Goal: Information Seeking & Learning: Learn about a topic

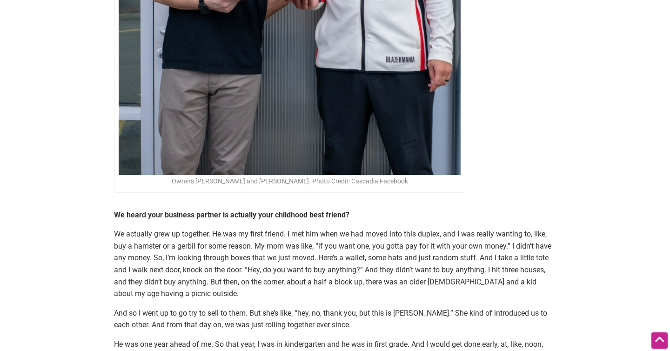
scroll to position [1539, 0]
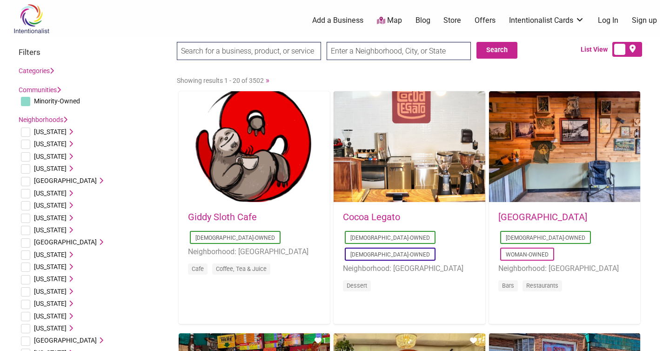
click at [343, 51] on input "text" at bounding box center [399, 51] width 144 height 18
type input "Spokane, WA, USA"
click at [493, 46] on button "Search" at bounding box center [497, 50] width 41 height 17
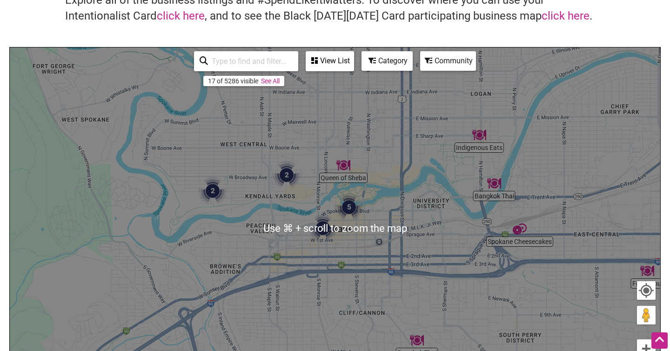
scroll to position [174, 0]
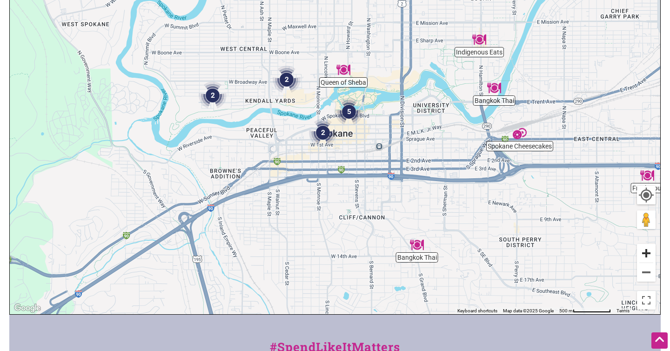
click at [643, 255] on button "Zoom in" at bounding box center [646, 253] width 19 height 19
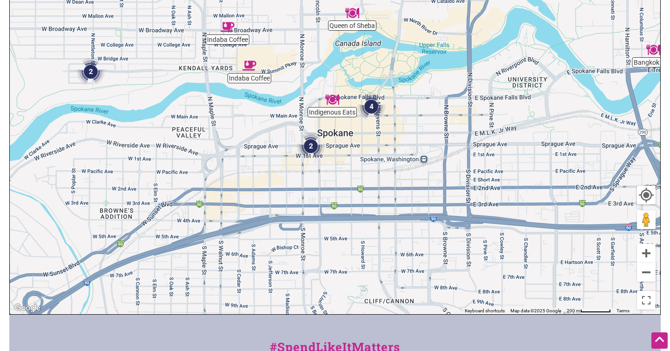
click at [245, 68] on img "Indaba Coffee" at bounding box center [249, 66] width 14 height 14
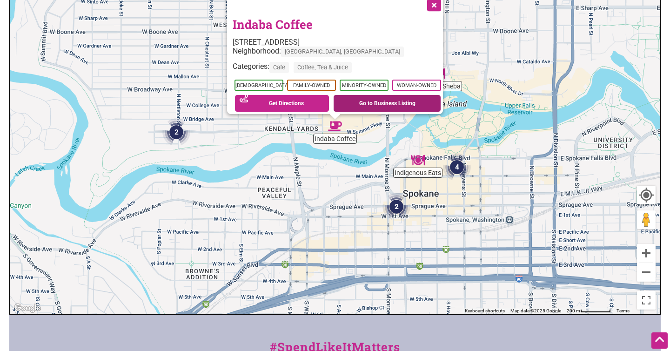
click at [356, 100] on link "Go to Business Listing" at bounding box center [387, 103] width 107 height 17
click at [441, 1] on button "Close" at bounding box center [433, 4] width 23 height 23
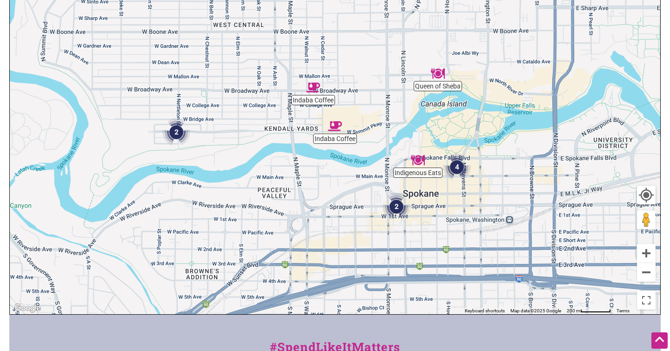
click at [397, 210] on img "2" at bounding box center [397, 207] width 28 height 28
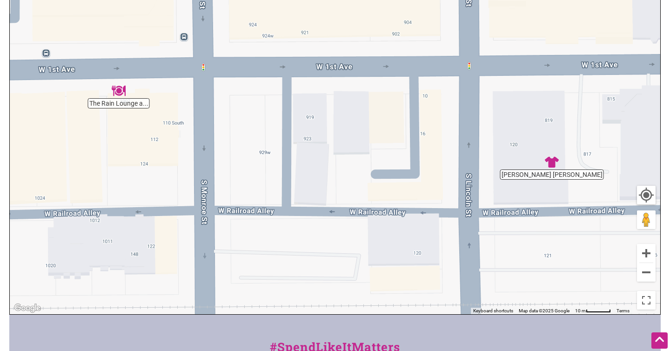
click at [119, 91] on img "The Rain Lounge and Scratch Restaurant" at bounding box center [119, 91] width 14 height 14
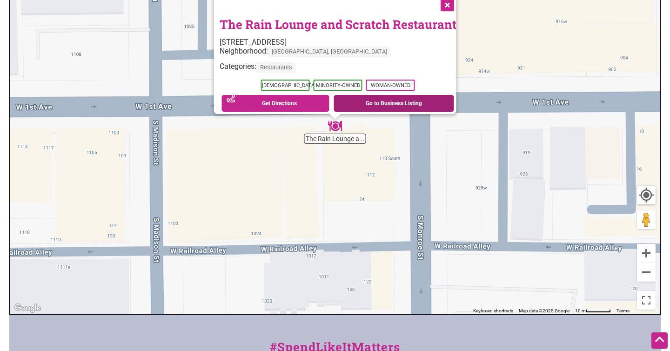
click at [365, 98] on link "Go to Business Listing" at bounding box center [394, 103] width 121 height 17
click at [453, 2] on button "Close" at bounding box center [446, 4] width 23 height 23
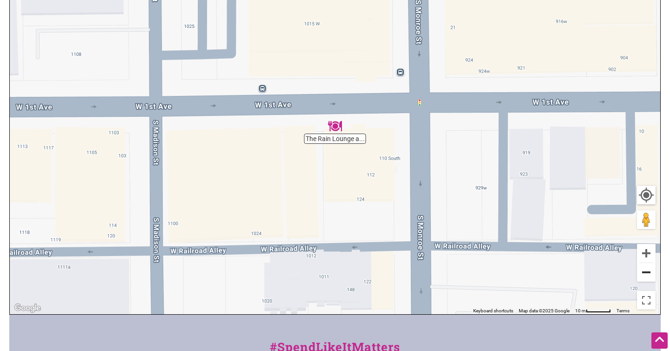
click at [652, 272] on button "Zoom out" at bounding box center [646, 272] width 19 height 19
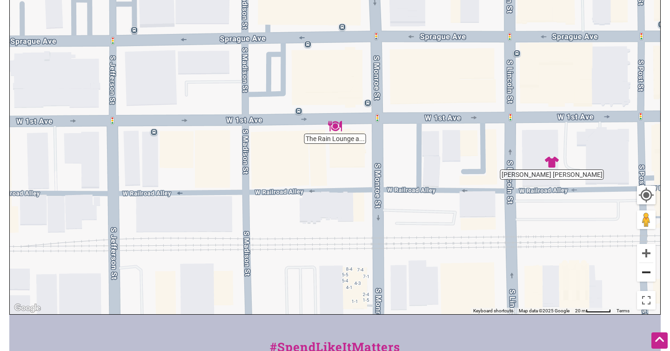
click at [652, 272] on button "Zoom out" at bounding box center [646, 272] width 19 height 19
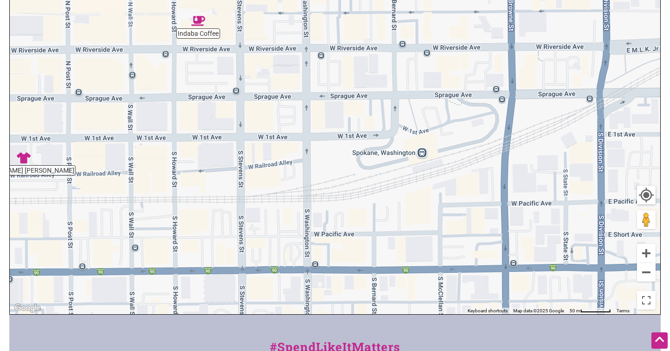
drag, startPoint x: 596, startPoint y: 183, endPoint x: 173, endPoint y: 196, distance: 423.2
click at [173, 196] on div "To navigate, press the arrow keys." at bounding box center [335, 133] width 651 height 362
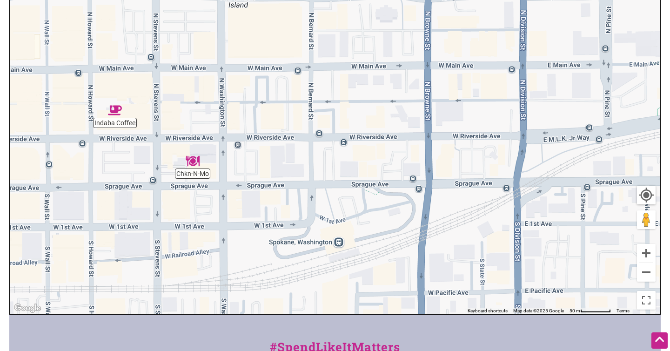
drag, startPoint x: 557, startPoint y: 150, endPoint x: 474, endPoint y: 241, distance: 122.6
click at [474, 241] on div "To navigate, press the arrow keys." at bounding box center [335, 133] width 651 height 362
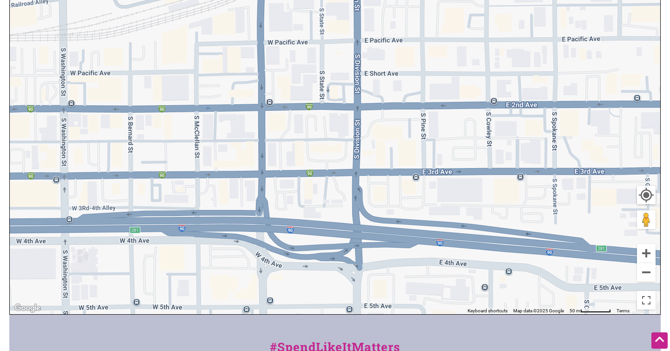
drag, startPoint x: 417, startPoint y: 229, endPoint x: 252, endPoint y: -27, distance: 304.3
click at [252, 0] on html "× Menu 0 Add a Business Map Blog Store Offers Intentionalist Cards Buy Black Ca…" at bounding box center [335, 1] width 670 height 351
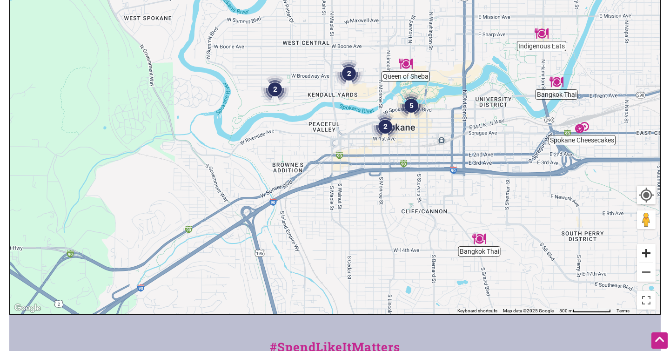
click at [649, 258] on button "Zoom in" at bounding box center [646, 253] width 19 height 19
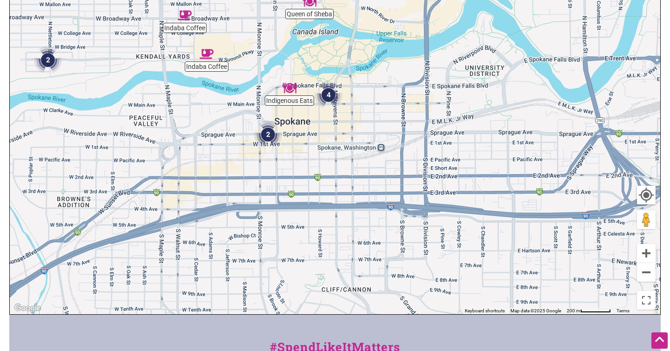
drag, startPoint x: 586, startPoint y: 142, endPoint x: 416, endPoint y: 141, distance: 170.3
click at [416, 141] on div "To navigate, press the arrow keys." at bounding box center [335, 133] width 651 height 362
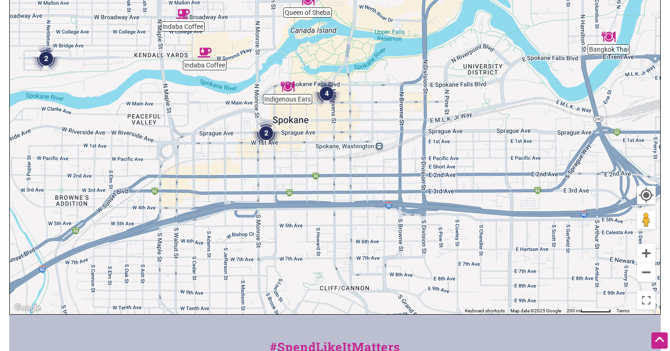
click at [328, 101] on img "4" at bounding box center [327, 94] width 28 height 28
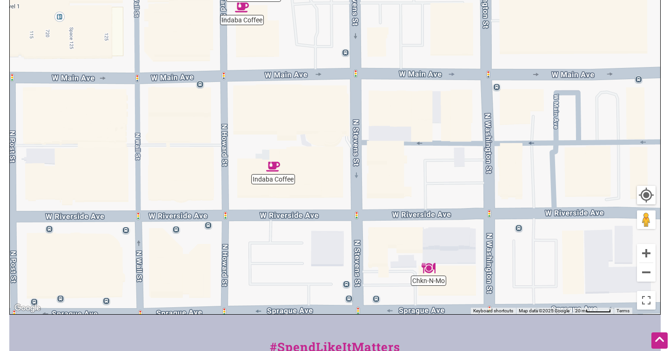
click at [278, 180] on div "To navigate, press the arrow keys." at bounding box center [335, 133] width 651 height 362
click at [650, 272] on button "Zoom out" at bounding box center [646, 272] width 19 height 19
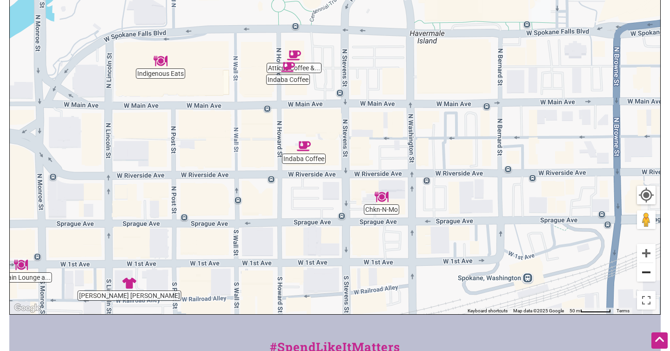
click at [650, 272] on button "Zoom out" at bounding box center [646, 272] width 19 height 19
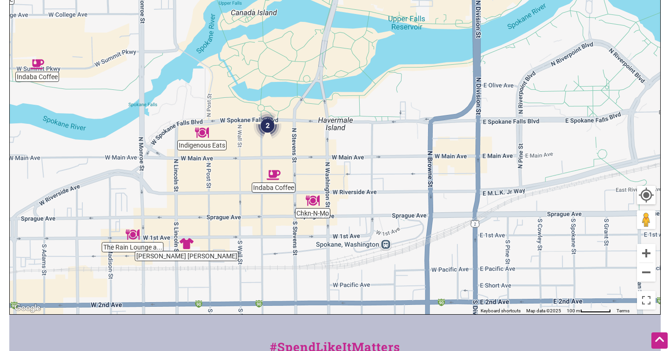
drag, startPoint x: 559, startPoint y: 236, endPoint x: 512, endPoint y: 275, distance: 60.8
click at [512, 275] on div "To navigate, press the arrow keys." at bounding box center [335, 133] width 651 height 362
click at [188, 251] on div "To navigate, press the arrow keys." at bounding box center [335, 133] width 651 height 362
click at [189, 239] on img "Nina Cherie Couture" at bounding box center [187, 243] width 14 height 14
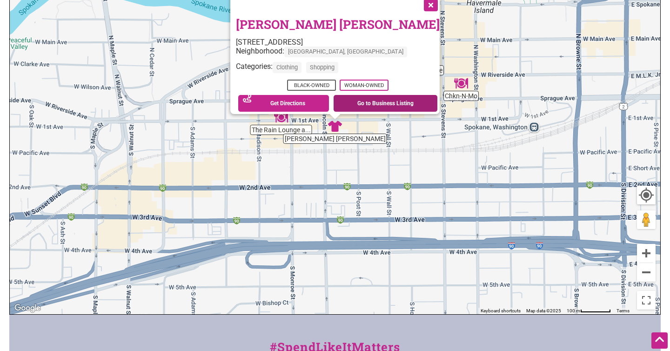
click at [375, 95] on link "Go to Business Listing" at bounding box center [386, 103] width 104 height 17
click at [418, 5] on button "Close" at bounding box center [429, 4] width 23 height 23
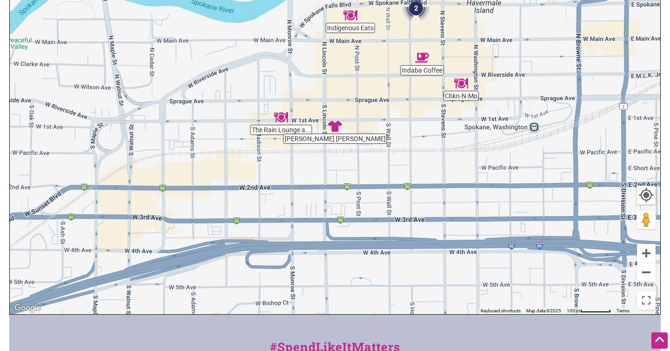
click at [464, 98] on div "To navigate, press the arrow keys." at bounding box center [335, 133] width 651 height 362
click at [461, 85] on img "Chkn-N-Mo" at bounding box center [461, 83] width 14 height 14
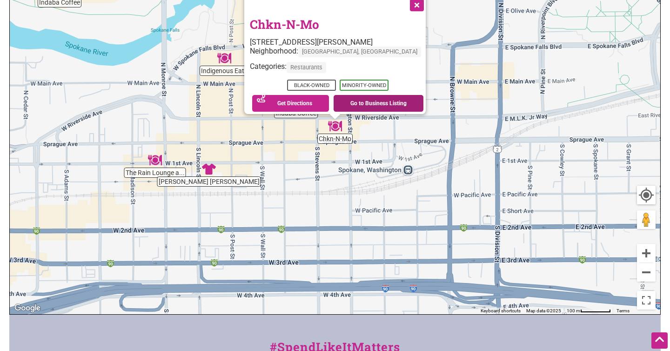
click at [355, 98] on link "Go to Business Listing" at bounding box center [379, 103] width 90 height 17
click at [408, 3] on button "Close" at bounding box center [415, 4] width 23 height 23
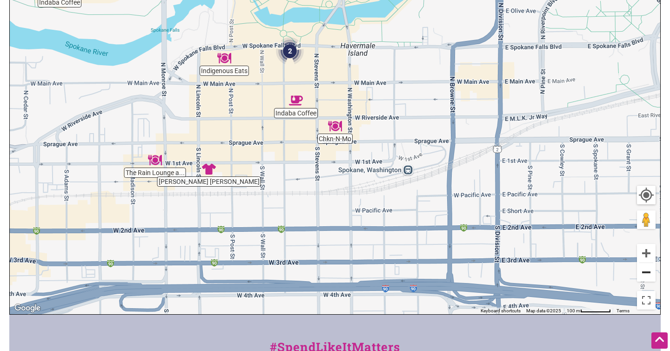
click at [645, 276] on button "Zoom out" at bounding box center [646, 272] width 19 height 19
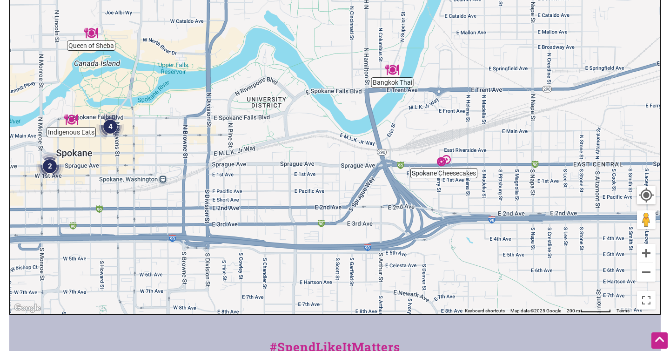
drag, startPoint x: 573, startPoint y: 149, endPoint x: 359, endPoint y: 178, distance: 216.5
click at [359, 178] on div "To navigate, press the arrow keys." at bounding box center [335, 133] width 651 height 362
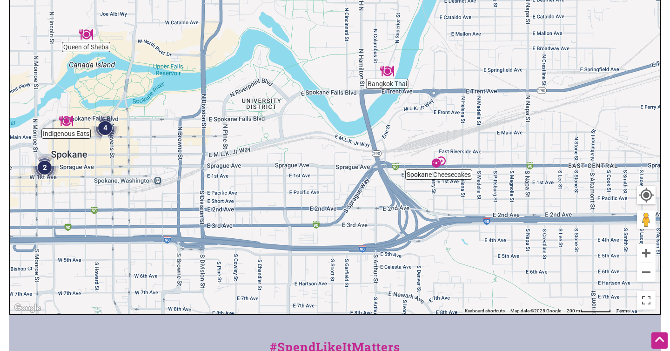
click at [436, 165] on img "Spokane Cheesecakes" at bounding box center [439, 162] width 14 height 14
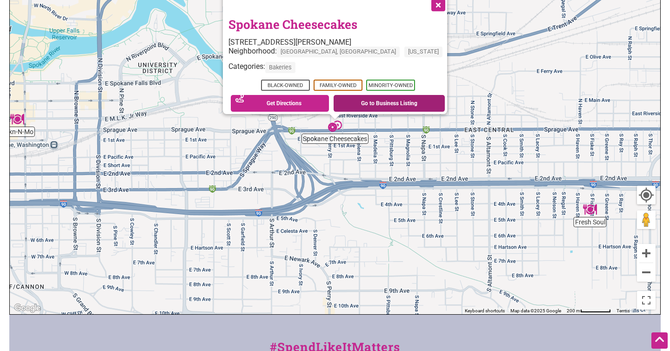
click at [350, 97] on link "Go to Business Listing" at bounding box center [389, 103] width 111 height 17
click at [420, 202] on div "To navigate, press the arrow keys. Spokane Cheesecakes 1420 E Sprague Ave #104b…" at bounding box center [335, 133] width 651 height 362
click at [426, 1] on button "Close" at bounding box center [437, 4] width 23 height 23
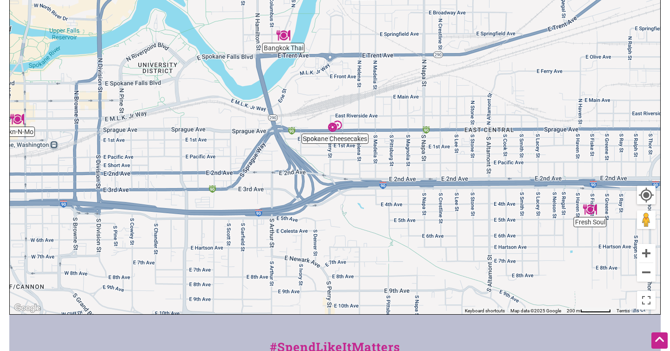
click at [280, 37] on img "Bangkok Thai" at bounding box center [283, 35] width 14 height 14
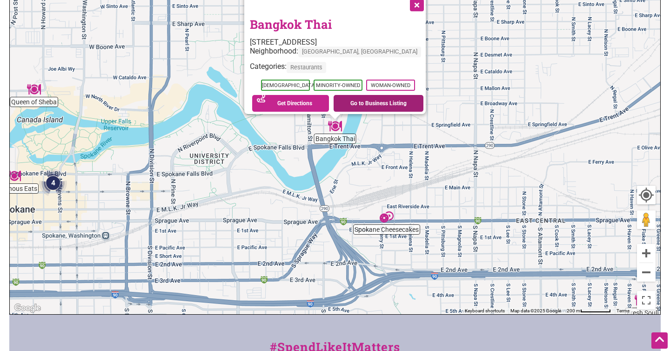
click at [394, 101] on link "Go to Business Listing" at bounding box center [379, 103] width 90 height 17
click at [412, 2] on button "Close" at bounding box center [415, 4] width 23 height 23
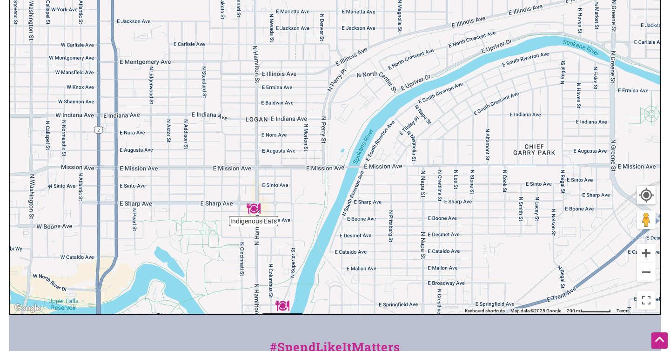
drag, startPoint x: 458, startPoint y: 76, endPoint x: 405, endPoint y: 257, distance: 188.8
click at [405, 257] on div "To navigate, press the arrow keys." at bounding box center [335, 133] width 651 height 362
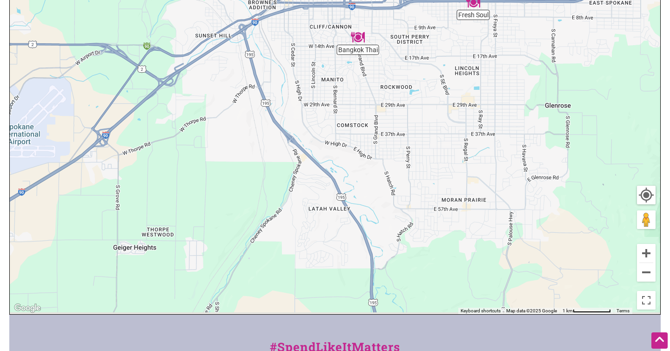
drag, startPoint x: 451, startPoint y: 269, endPoint x: 423, endPoint y: 16, distance: 254.3
click at [423, 16] on div "To navigate, press the arrow keys." at bounding box center [335, 133] width 651 height 362
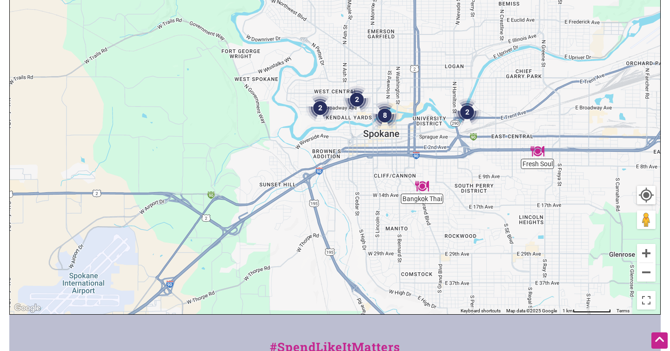
drag, startPoint x: 290, startPoint y: 79, endPoint x: 356, endPoint y: 229, distance: 163.8
click at [356, 229] on div "To navigate, press the arrow keys." at bounding box center [335, 133] width 651 height 362
click at [386, 113] on img "8" at bounding box center [385, 115] width 28 height 28
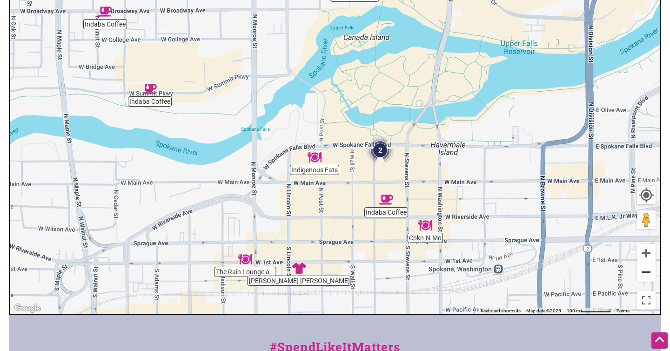
click at [647, 268] on button "Zoom out" at bounding box center [646, 272] width 19 height 19
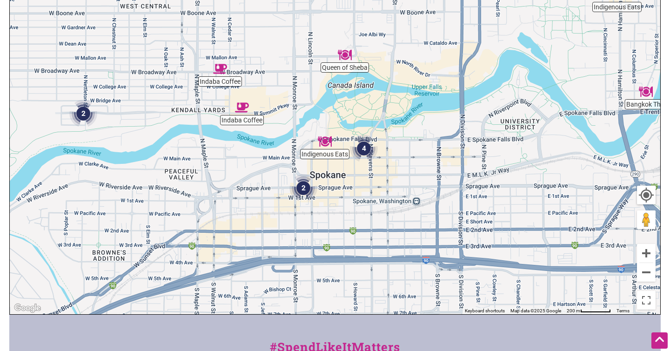
click at [89, 121] on img "2" at bounding box center [83, 114] width 28 height 28
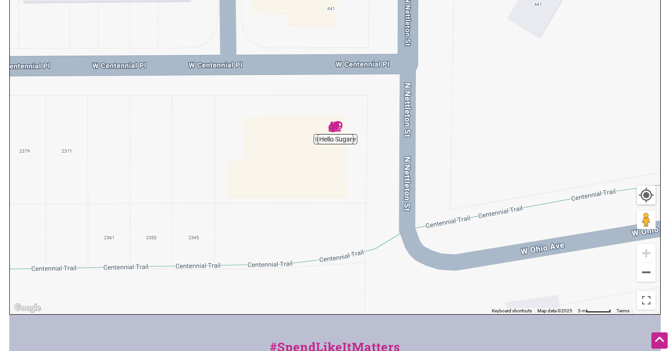
click at [334, 123] on img "Hello Sugar" at bounding box center [336, 127] width 14 height 14
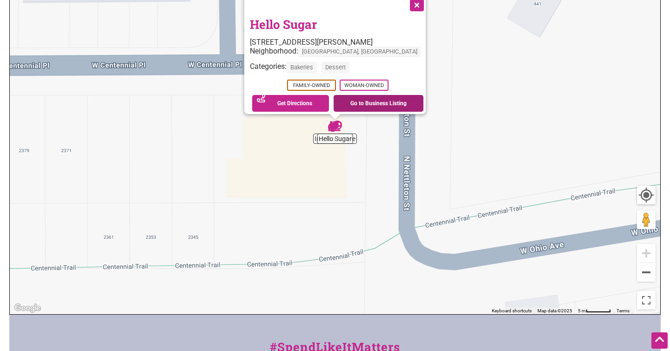
click at [355, 97] on link "Go to Business Listing" at bounding box center [379, 103] width 90 height 17
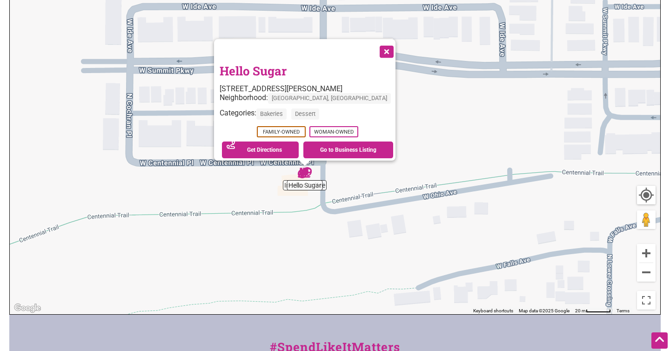
click at [374, 41] on button "Close" at bounding box center [385, 50] width 23 height 23
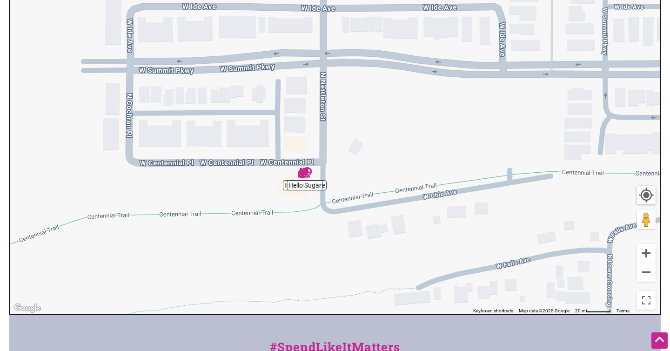
click at [284, 188] on div "To navigate, press the arrow keys." at bounding box center [335, 133] width 651 height 362
click at [646, 250] on button "Zoom in" at bounding box center [646, 253] width 19 height 19
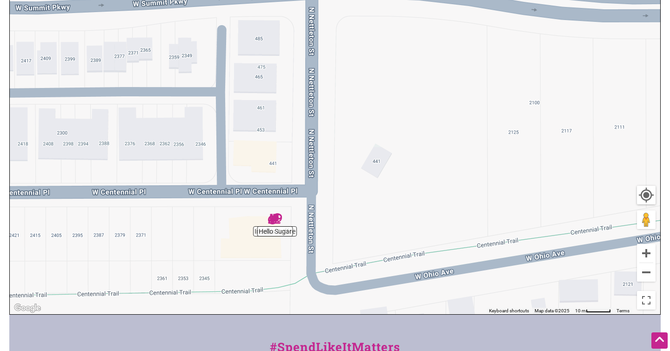
click at [295, 235] on div "To navigate, press the arrow keys." at bounding box center [335, 133] width 651 height 362
click at [273, 216] on img "Hello Sugar" at bounding box center [275, 219] width 14 height 14
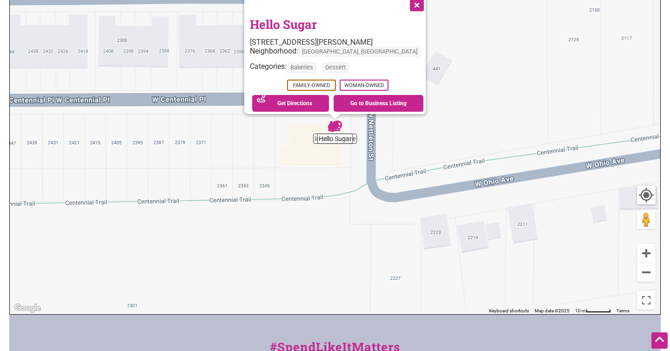
click at [314, 140] on div "To navigate, press the arrow keys. Hello Sugar 419 N Nettleton St, Spokane, WA …" at bounding box center [335, 133] width 651 height 362
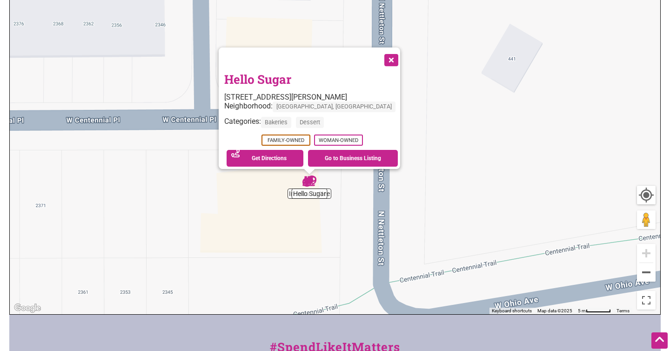
drag, startPoint x: 361, startPoint y: 137, endPoint x: 314, endPoint y: 198, distance: 77.3
click at [314, 198] on div "To navigate, press the arrow keys. Hello Sugar 419 N Nettleton St, Spokane, WA …" at bounding box center [335, 133] width 651 height 362
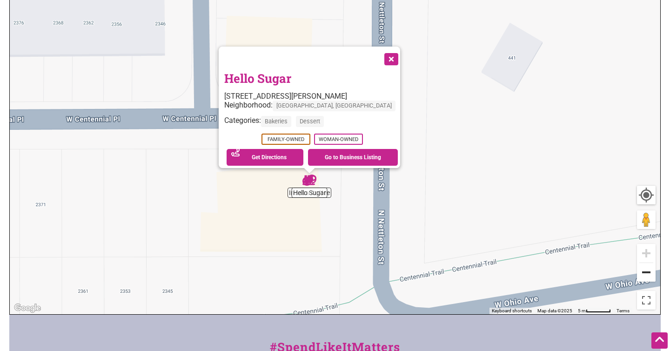
click at [648, 273] on button "Zoom out" at bounding box center [646, 272] width 19 height 19
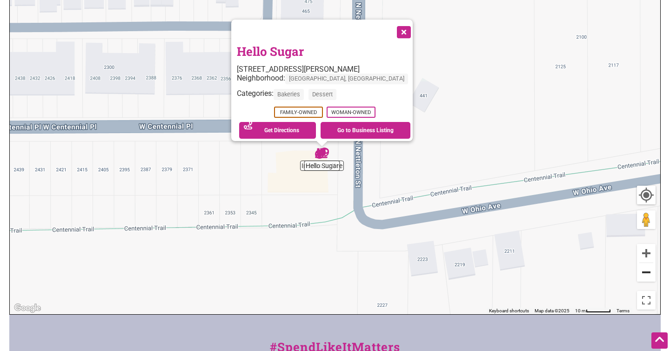
click at [648, 273] on button "Zoom out" at bounding box center [646, 272] width 19 height 19
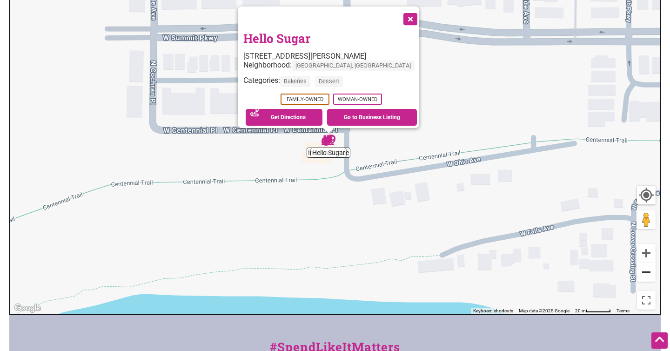
click at [648, 273] on button "Zoom out" at bounding box center [646, 272] width 19 height 19
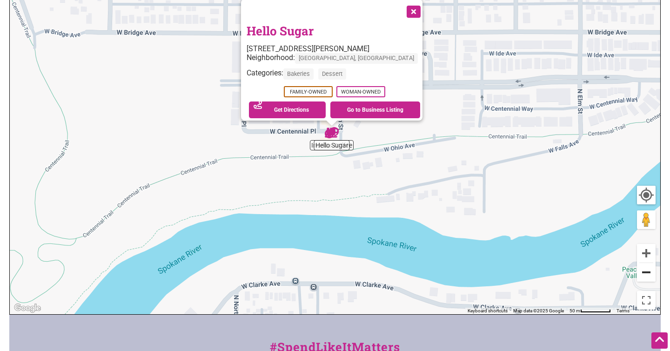
click at [648, 273] on button "Zoom out" at bounding box center [646, 272] width 19 height 19
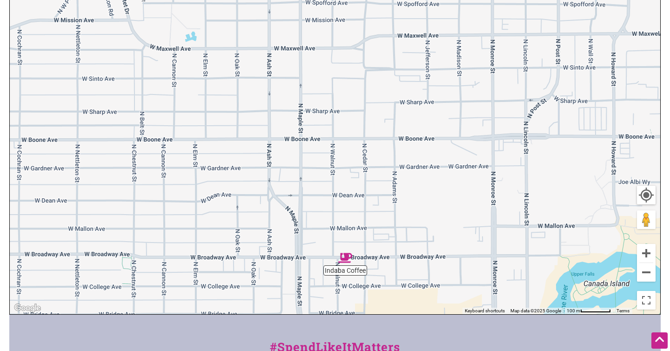
drag, startPoint x: 571, startPoint y: 66, endPoint x: 308, endPoint y: 297, distance: 350.2
click at [308, 297] on div "To navigate, press the arrow keys." at bounding box center [335, 133] width 651 height 362
click at [649, 267] on button "Zoom out" at bounding box center [646, 272] width 19 height 19
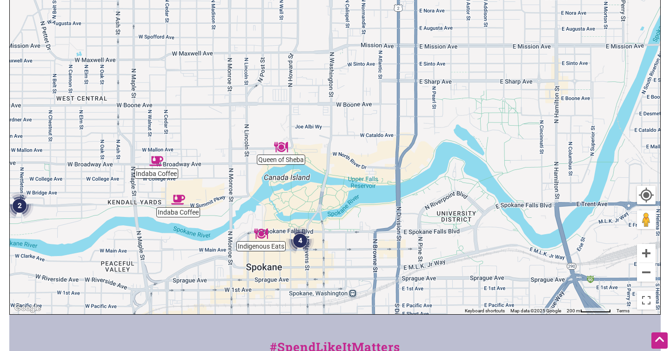
drag, startPoint x: 589, startPoint y: 151, endPoint x: 396, endPoint y: 113, distance: 197.4
click at [396, 113] on div "To navigate, press the arrow keys." at bounding box center [335, 133] width 651 height 362
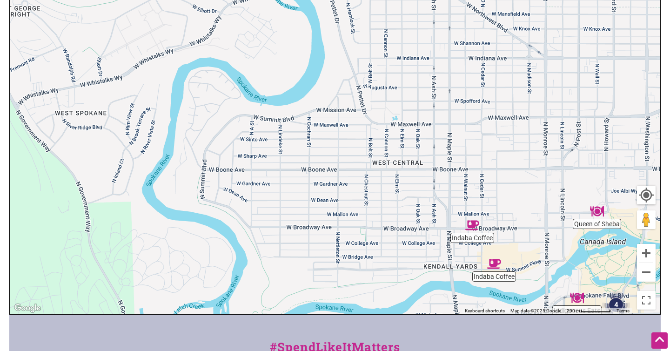
drag, startPoint x: 343, startPoint y: 101, endPoint x: 670, endPoint y: 179, distance: 336.2
click at [670, 177] on html "× Menu 0 Add a Business Map Blog Store Offers Intentionalist Cards Buy Black Ca…" at bounding box center [335, 1] width 670 height 351
click at [333, 269] on img "2" at bounding box center [336, 270] width 28 height 28
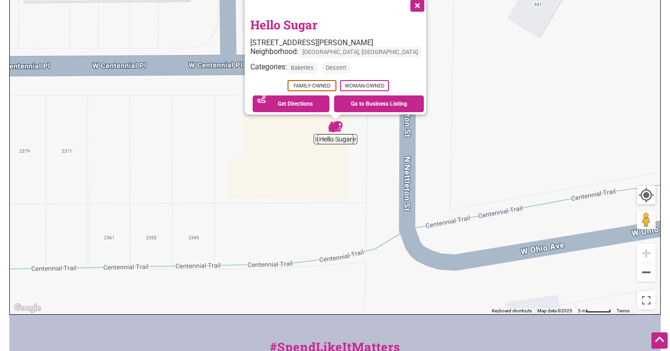
click at [405, 5] on button "Close" at bounding box center [416, 4] width 23 height 23
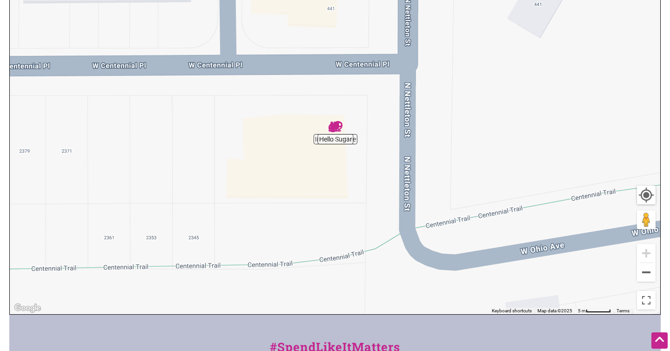
click at [312, 141] on div "To navigate, press the arrow keys." at bounding box center [335, 133] width 651 height 362
click at [314, 141] on div "To navigate, press the arrow keys." at bounding box center [335, 133] width 651 height 362
click at [317, 140] on div "To navigate, press the arrow keys." at bounding box center [335, 133] width 651 height 362
click at [355, 142] on div "To navigate, press the arrow keys." at bounding box center [335, 133] width 651 height 362
click at [334, 137] on div "To navigate, press the arrow keys." at bounding box center [335, 133] width 651 height 362
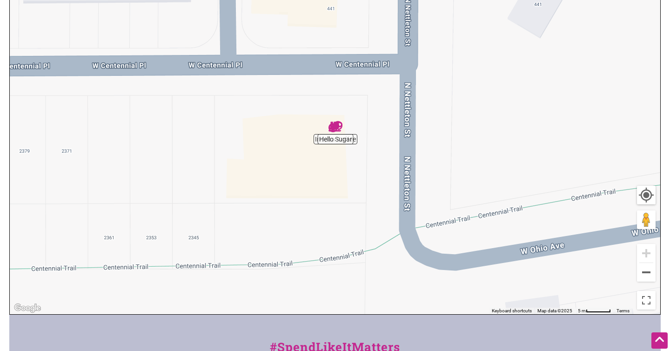
click at [335, 127] on img "Hello Sugar" at bounding box center [336, 127] width 14 height 14
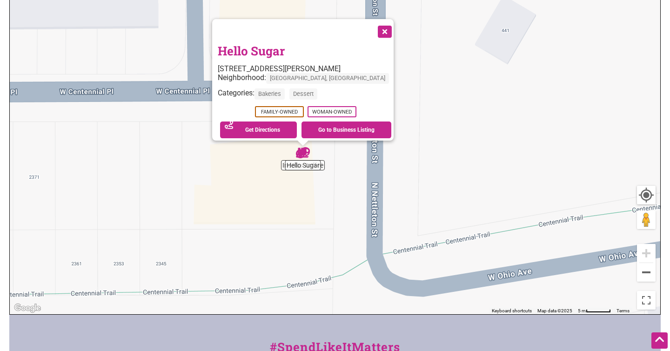
drag, startPoint x: 335, startPoint y: 127, endPoint x: 302, endPoint y: 153, distance: 42.4
click at [302, 153] on img "Hello Sugar" at bounding box center [303, 153] width 14 height 14
click at [372, 24] on button "Close" at bounding box center [383, 30] width 23 height 23
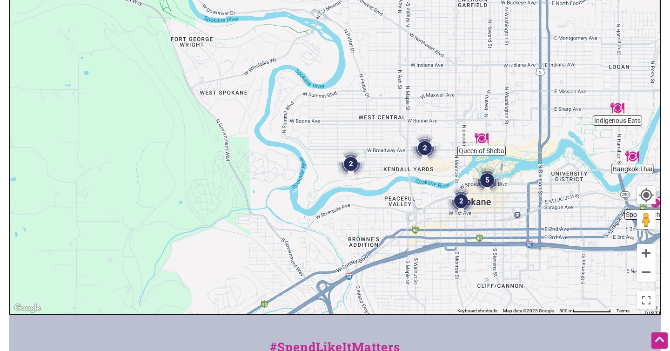
click at [490, 178] on img "5" at bounding box center [487, 180] width 28 height 28
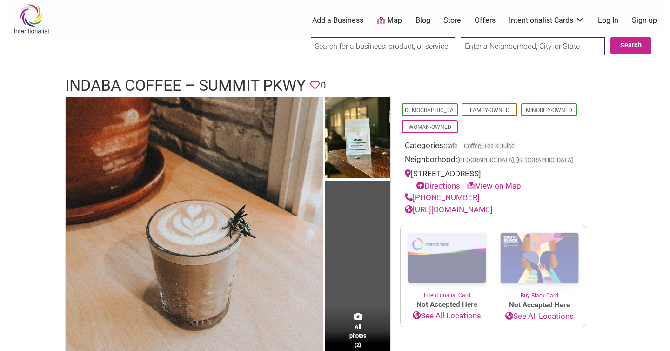
drag, startPoint x: 413, startPoint y: 172, endPoint x: 569, endPoint y: 171, distance: 155.9
click at [569, 171] on div "1315 W Summit Pkwy, Spokane, WA 99201 Directions View on Map" at bounding box center [493, 180] width 177 height 24
copy div "1315 W Summit Pkwy, Spokane, WA 99201"
click at [459, 209] on link "http://www.indabacoffee.com/" at bounding box center [449, 209] width 88 height 9
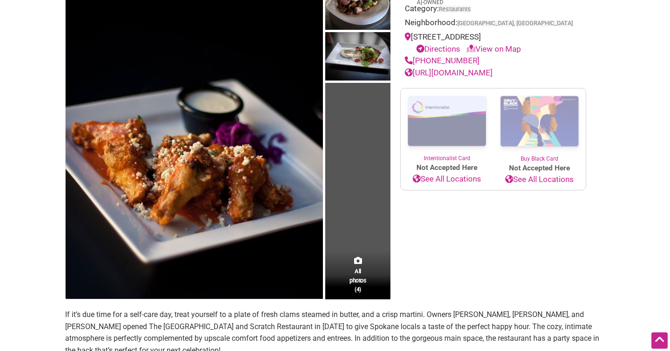
scroll to position [122, 0]
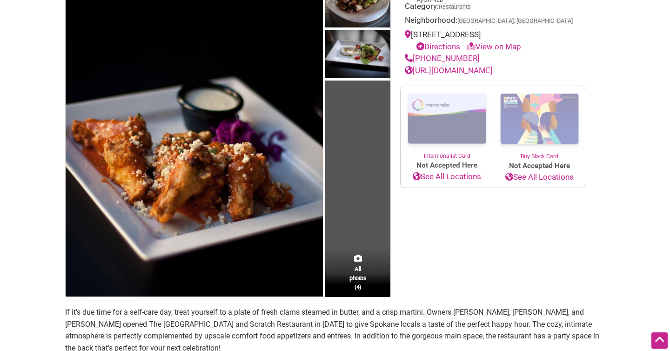
drag, startPoint x: 414, startPoint y: 34, endPoint x: 563, endPoint y: 34, distance: 148.5
click at [563, 34] on div "[STREET_ADDRESS] Directions View on Map" at bounding box center [493, 41] width 177 height 24
copy div "[STREET_ADDRESS]"
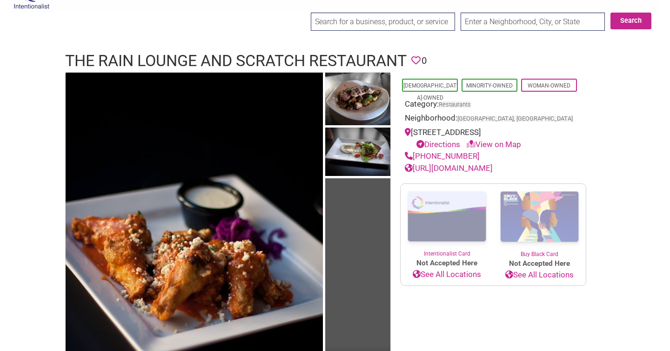
scroll to position [0, 0]
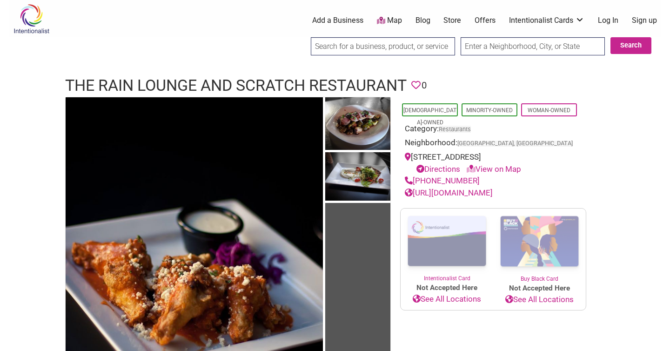
click at [437, 195] on link "[URL][DOMAIN_NAME]" at bounding box center [449, 192] width 88 height 9
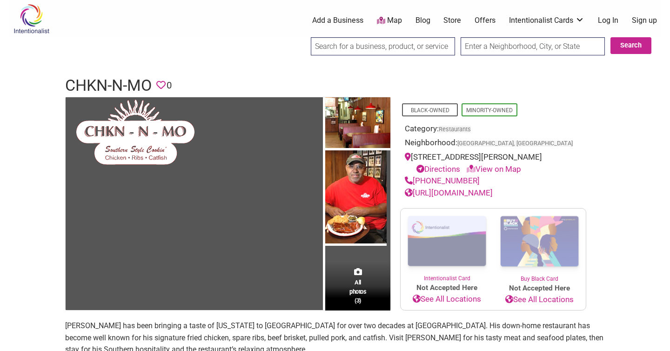
drag, startPoint x: 414, startPoint y: 156, endPoint x: 567, endPoint y: 153, distance: 153.1
click at [567, 153] on div "414 1/2 W Sprague Ave, Spokane, WA 99201, USA Directions View on Map" at bounding box center [493, 163] width 177 height 24
copy div "414 1/2 W Sprague Ave, Spokane, WA 99201"
click at [453, 197] on link "http://www.chicken-n-more.com/" at bounding box center [449, 192] width 88 height 9
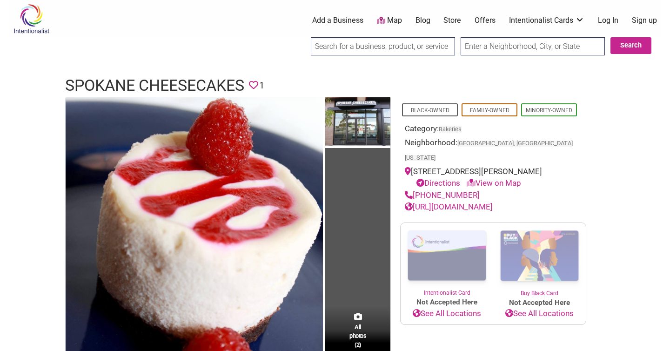
click at [465, 205] on link "https://www.spokanecheesecake.com/" at bounding box center [449, 206] width 88 height 9
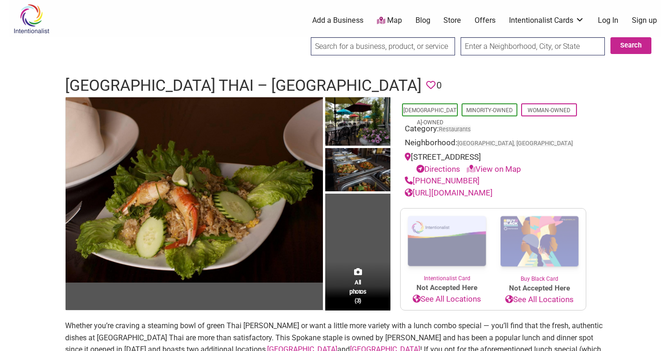
drag, startPoint x: 414, startPoint y: 158, endPoint x: 565, endPoint y: 154, distance: 151.3
click at [565, 154] on div "[STREET_ADDRESS] Directions View on Map" at bounding box center [493, 163] width 177 height 24
copy div "[STREET_ADDRESS]"
click at [450, 192] on link "[URL][DOMAIN_NAME]" at bounding box center [449, 192] width 88 height 9
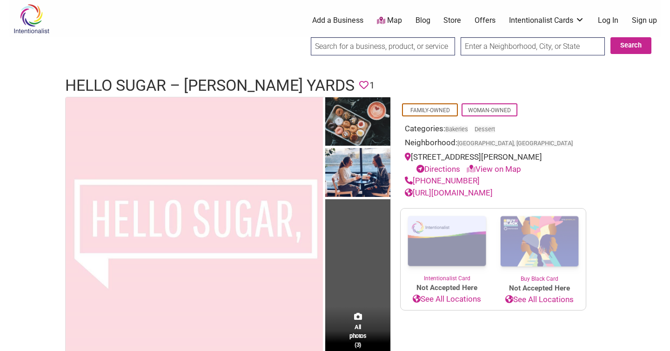
drag, startPoint x: 415, startPoint y: 155, endPoint x: 462, endPoint y: 159, distance: 47.6
click at [462, 159] on div "[STREET_ADDRESS][PERSON_NAME] Directions View on Map" at bounding box center [493, 163] width 177 height 24
drag, startPoint x: 413, startPoint y: 157, endPoint x: 556, endPoint y: 154, distance: 142.9
click at [556, 154] on div "[STREET_ADDRESS][PERSON_NAME] Directions View on Map" at bounding box center [493, 163] width 177 height 24
copy div "[STREET_ADDRESS][PERSON_NAME]"
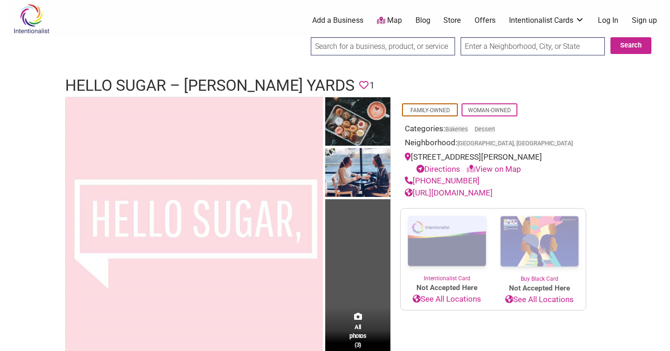
click at [476, 193] on link "[URL][DOMAIN_NAME]" at bounding box center [449, 192] width 88 height 9
